Goal: Information Seeking & Learning: Learn about a topic

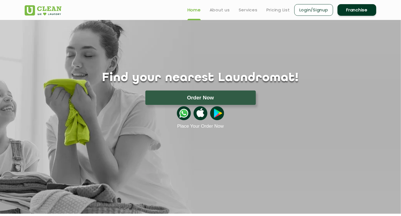
click at [252, 6] on ul "Home About us Services Pricing List Login/Signup Franchise" at bounding box center [279, 9] width 193 height 13
click at [250, 9] on link "Services" at bounding box center [248, 10] width 19 height 7
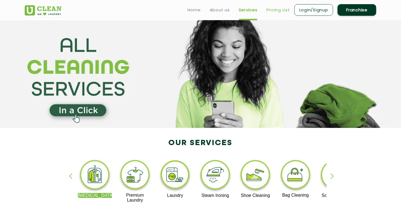
click at [275, 11] on link "Pricing List" at bounding box center [278, 10] width 24 height 7
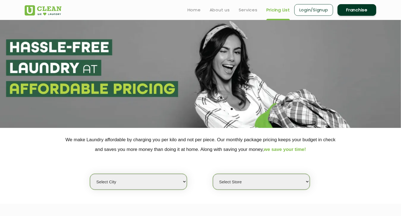
click at [183, 180] on select "Select city [GEOGRAPHIC_DATA] [GEOGRAPHIC_DATA] [GEOGRAPHIC_DATA] [GEOGRAPHIC_D…" at bounding box center [138, 182] width 97 height 16
select select "8"
click at [90, 174] on select "Select city [GEOGRAPHIC_DATA] [GEOGRAPHIC_DATA] [GEOGRAPHIC_DATA] [GEOGRAPHIC_D…" at bounding box center [138, 182] width 97 height 16
click at [232, 177] on div "Select city [GEOGRAPHIC_DATA] [GEOGRAPHIC_DATA] [GEOGRAPHIC_DATA] [GEOGRAPHIC_D…" at bounding box center [200, 172] width 360 height 36
click at [245, 188] on select "Select Store [GEOGRAPHIC_DATA] [GEOGRAPHIC_DATA] [GEOGRAPHIC_DATA] [GEOGRAPHIC_…" at bounding box center [261, 182] width 97 height 16
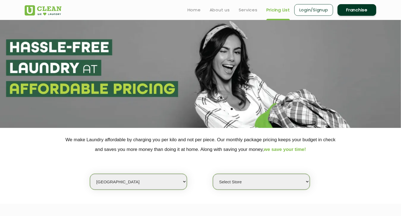
click at [192, 179] on div "Select city [GEOGRAPHIC_DATA] [GEOGRAPHIC_DATA] [GEOGRAPHIC_DATA] [GEOGRAPHIC_D…" at bounding box center [200, 172] width 360 height 36
click at [250, 181] on select "Select Store [GEOGRAPHIC_DATA] [GEOGRAPHIC_DATA] [GEOGRAPHIC_DATA] [GEOGRAPHIC_…" at bounding box center [261, 182] width 97 height 16
select select "475"
click at [213, 174] on select "Select Store [GEOGRAPHIC_DATA] [GEOGRAPHIC_DATA] [GEOGRAPHIC_DATA] [GEOGRAPHIC_…" at bounding box center [261, 182] width 97 height 16
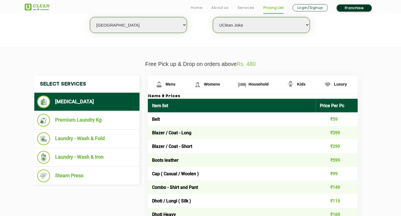
scroll to position [166, 0]
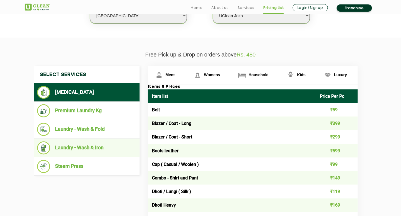
click at [113, 147] on li "Laundry - Wash & Iron" at bounding box center [87, 148] width 100 height 13
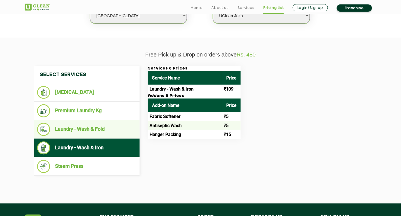
click at [110, 129] on li "Laundry - Wash & Fold" at bounding box center [87, 129] width 100 height 13
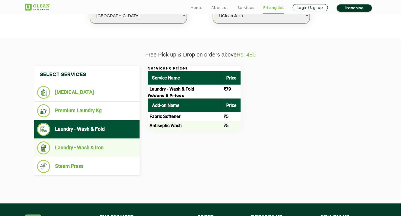
click at [107, 145] on li "Laundry - Wash & Iron" at bounding box center [87, 148] width 100 height 13
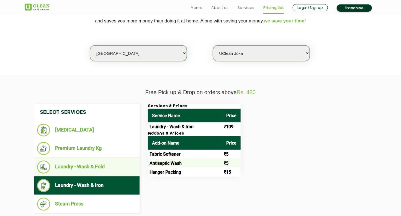
scroll to position [138, 0]
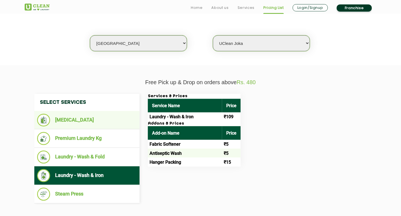
click at [69, 114] on li "[MEDICAL_DATA]" at bounding box center [87, 120] width 100 height 13
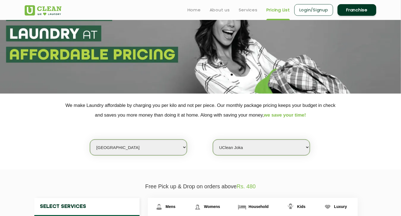
scroll to position [0, 0]
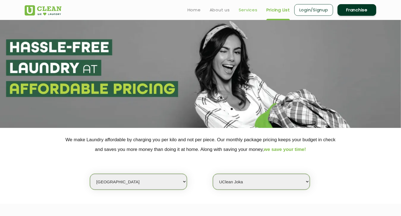
click at [249, 9] on link "Services" at bounding box center [248, 10] width 19 height 7
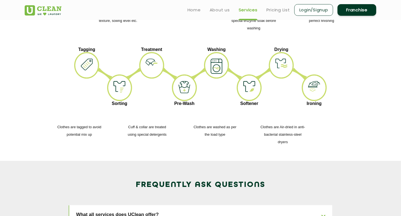
scroll to position [776, 0]
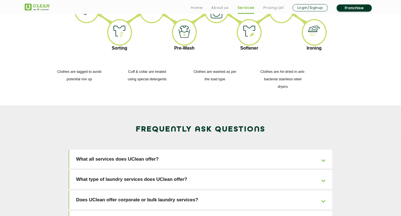
click at [184, 150] on link "What all services does UClean offer?" at bounding box center [200, 159] width 263 height 19
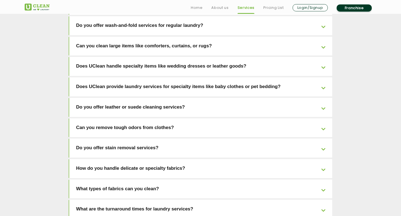
scroll to position [1163, 0]
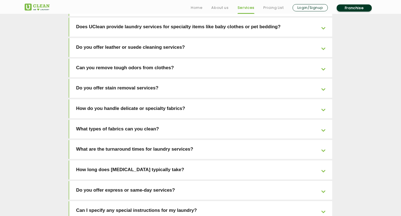
click at [245, 181] on link "Do you offer express or same-day services?" at bounding box center [200, 190] width 263 height 19
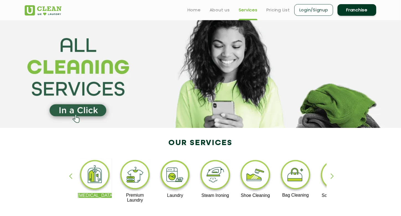
scroll to position [0, 0]
click at [279, 12] on link "Pricing List" at bounding box center [278, 10] width 24 height 7
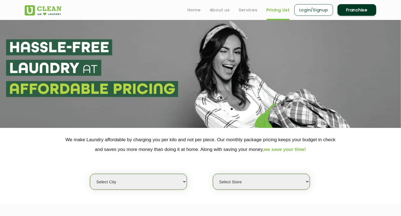
select select "0"
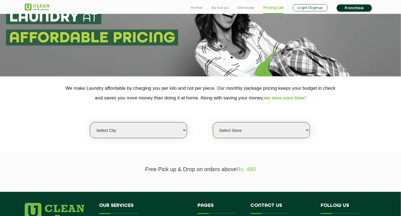
scroll to position [55, 0]
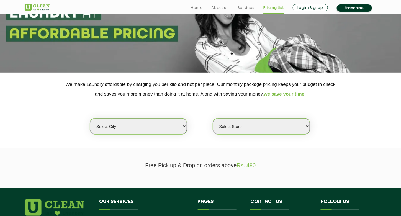
click at [166, 124] on select "Select city [GEOGRAPHIC_DATA] [GEOGRAPHIC_DATA] [GEOGRAPHIC_DATA] [GEOGRAPHIC_D…" at bounding box center [138, 127] width 97 height 16
click at [234, 125] on select "Select Store" at bounding box center [261, 127] width 97 height 16
